Goal: Information Seeking & Learning: Learn about a topic

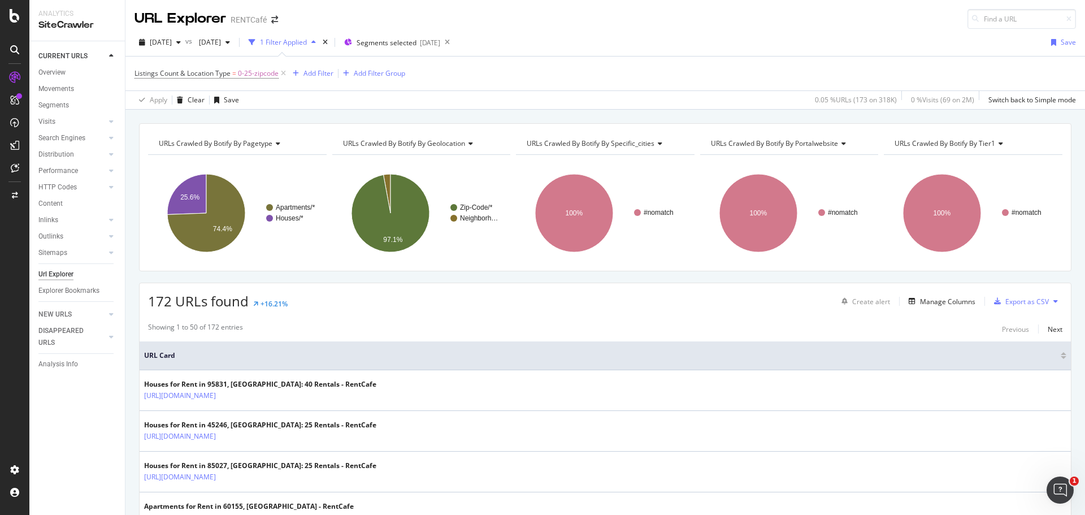
scroll to position [226, 0]
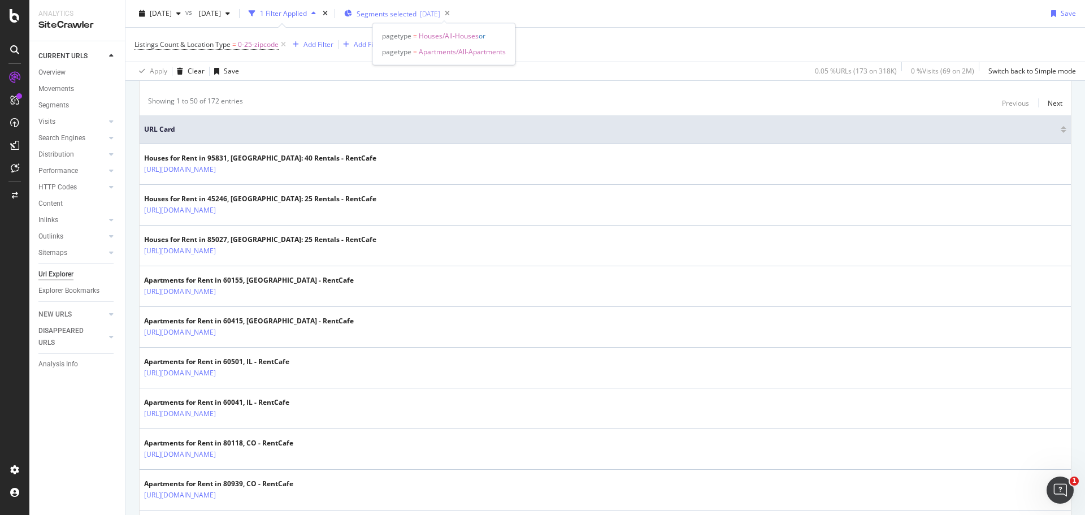
click at [416, 15] on span "Segments selected" at bounding box center [386, 14] width 60 height 10
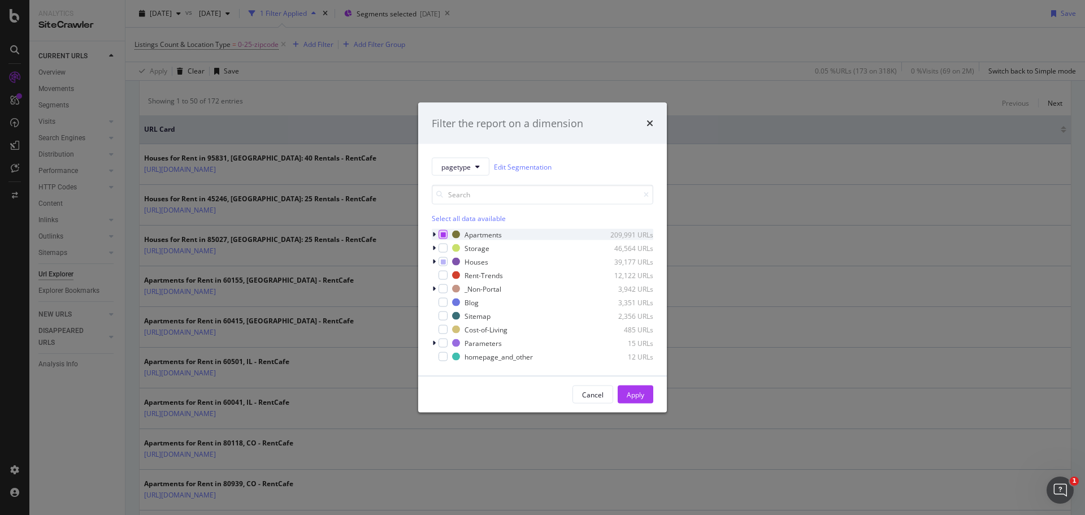
click at [444, 234] on icon "modal" at bounding box center [443, 235] width 5 height 6
click at [445, 233] on icon "modal" at bounding box center [443, 235] width 5 height 6
click at [639, 389] on div "Apply" at bounding box center [635, 394] width 18 height 17
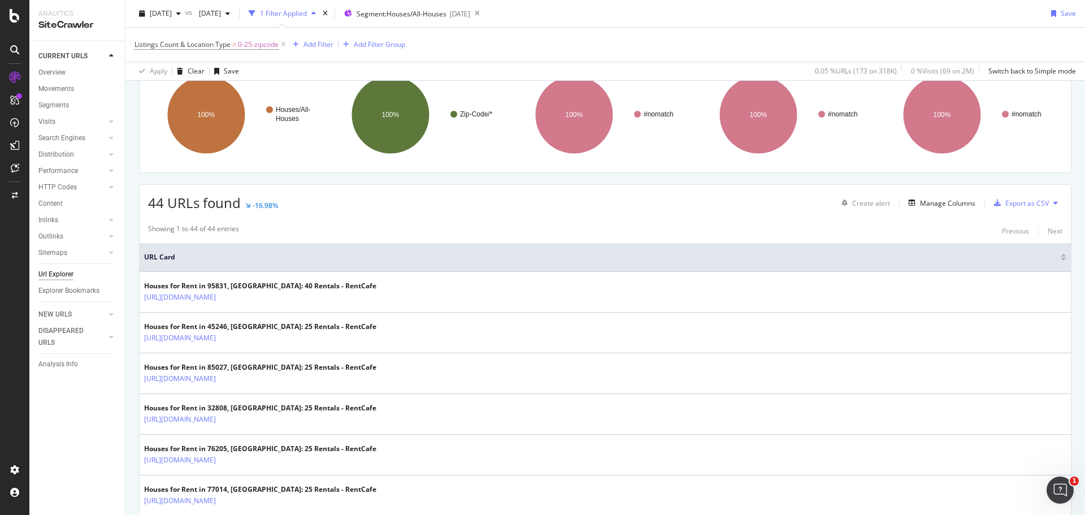
scroll to position [113, 0]
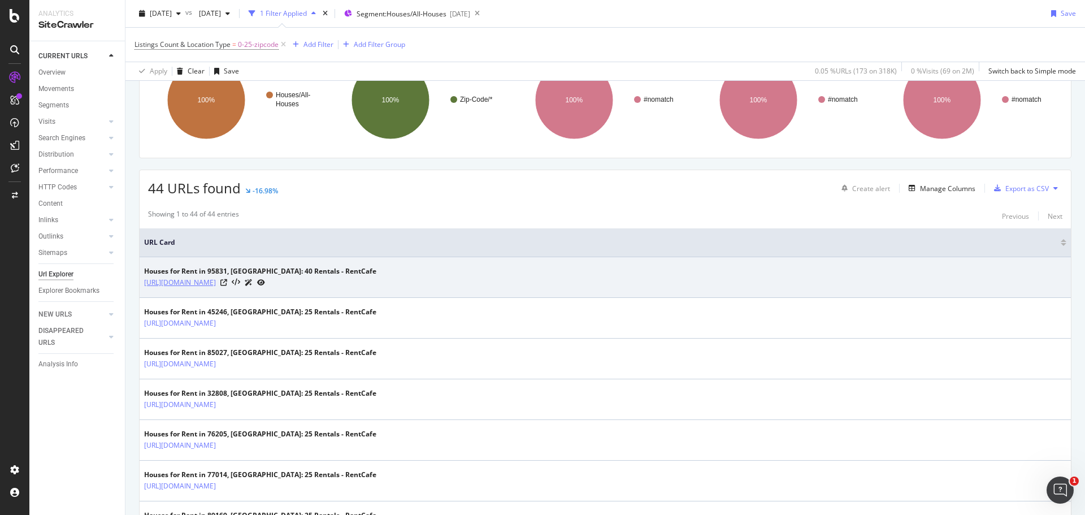
click at [216, 284] on link "[URL][DOMAIN_NAME]" at bounding box center [180, 282] width 72 height 11
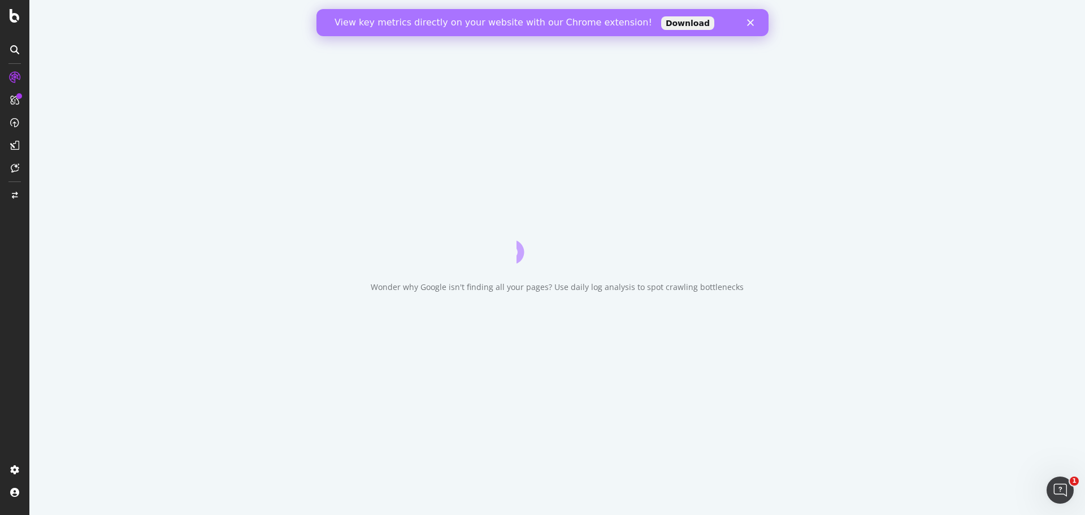
click at [852, 53] on div "Wonder why Google isn't finding all your pages? Use daily log analysis to spot …" at bounding box center [556, 257] width 1055 height 515
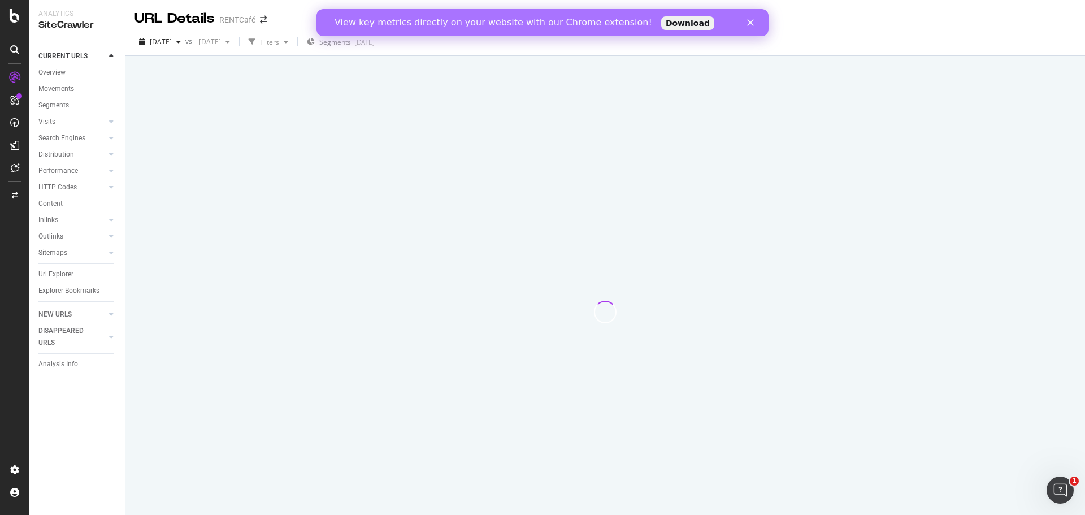
click at [749, 25] on icon "Close" at bounding box center [750, 22] width 7 height 7
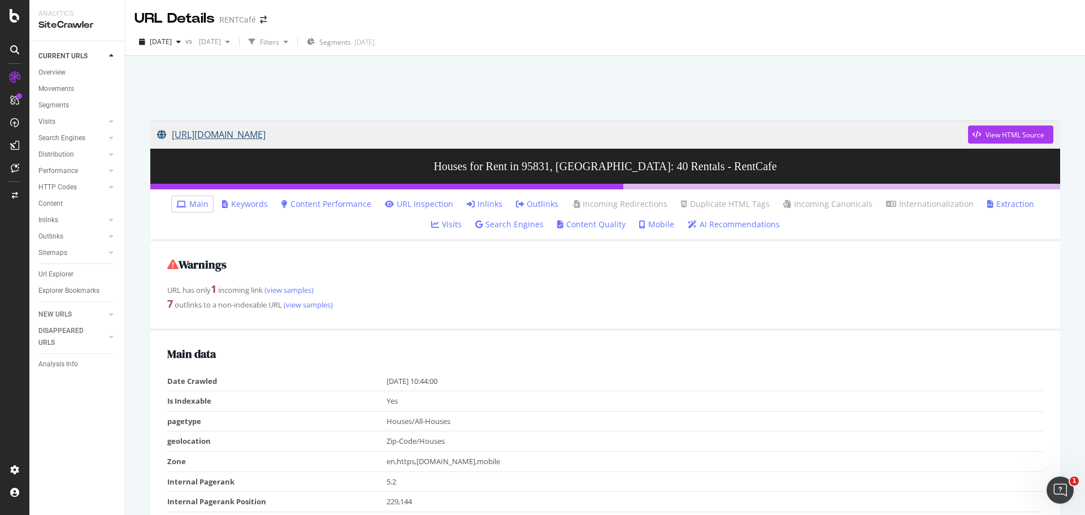
click at [410, 133] on link "[URL][DOMAIN_NAME]" at bounding box center [562, 134] width 811 height 28
